Goal: Use online tool/utility: Utilize a website feature to perform a specific function

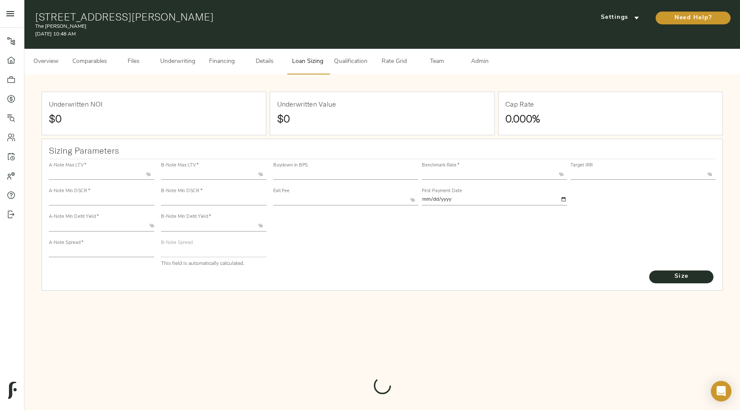
type input "55.000"
type input "1.4"
type input "10.00"
type input "200"
type input "80.000"
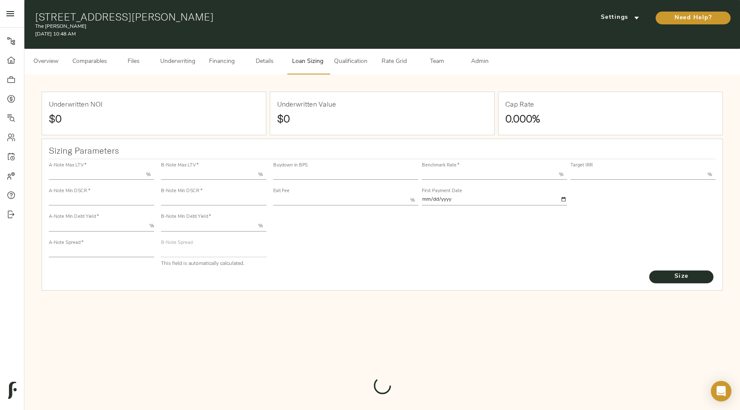
type input "1"
type input "2.00"
type input "537.980960296822"
type input "30"
type input "3.65"
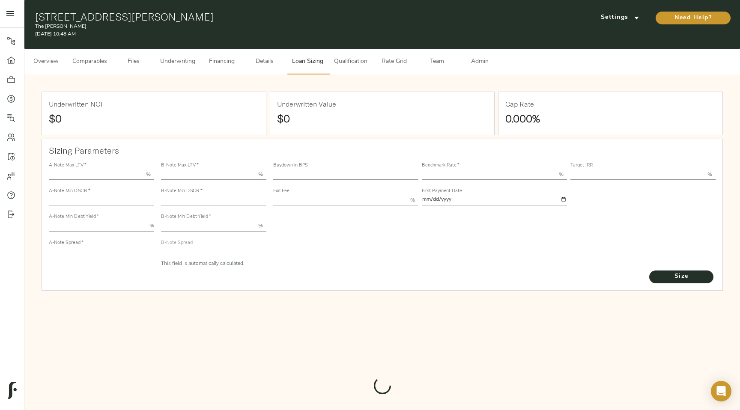
type input "11.00"
type input "1.00"
type input "[DATE]"
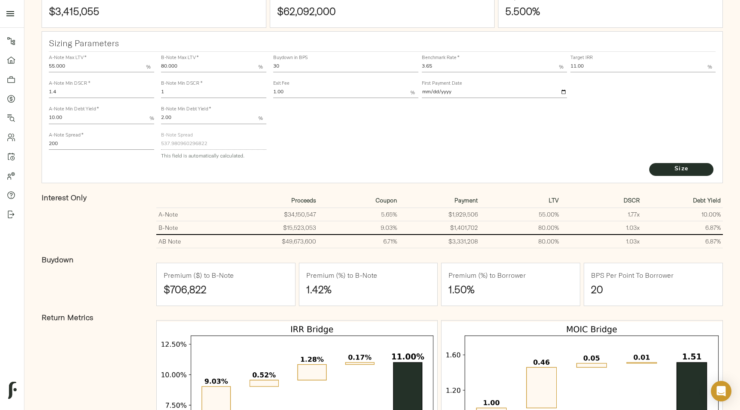
scroll to position [106, 0]
